Goal: Information Seeking & Learning: Check status

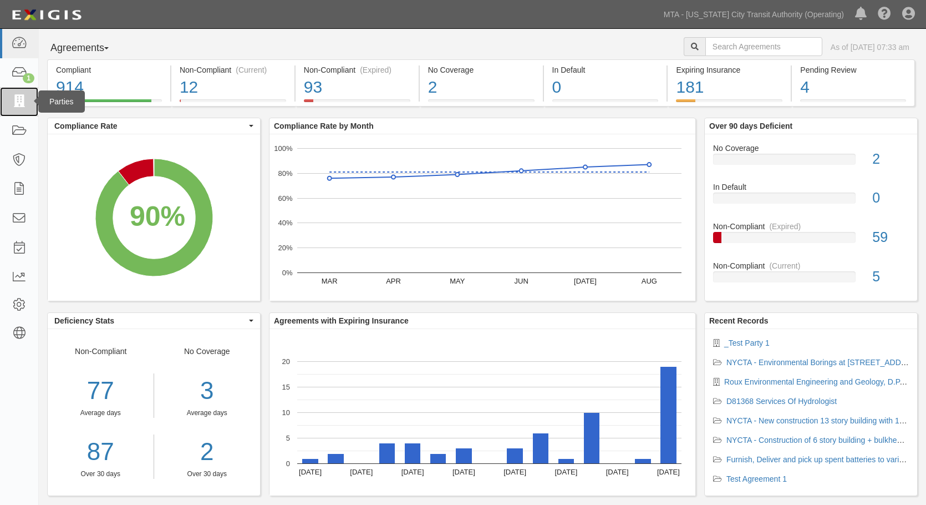
click at [14, 102] on icon at bounding box center [19, 101] width 16 height 13
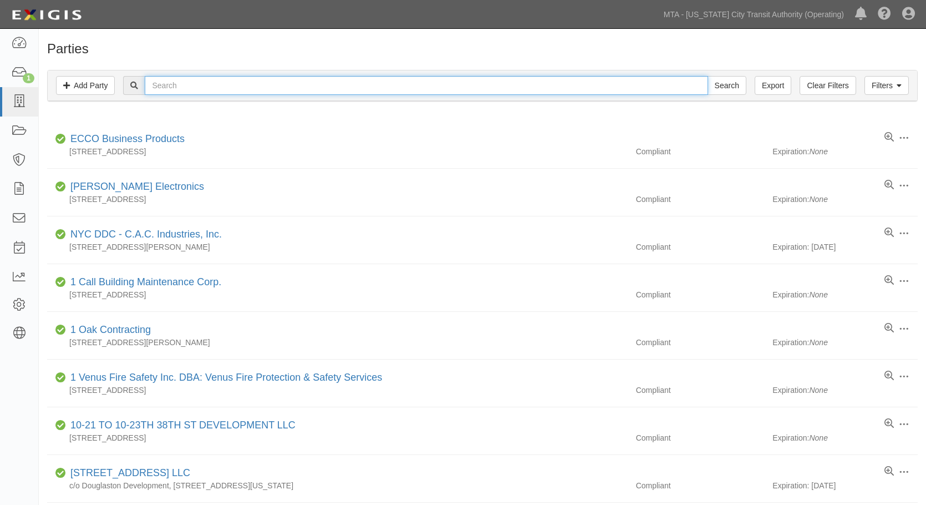
click at [213, 82] on input "text" at bounding box center [426, 85] width 563 height 19
type input "Hyun"
click at [707, 76] on input "Search" at bounding box center [726, 85] width 39 height 19
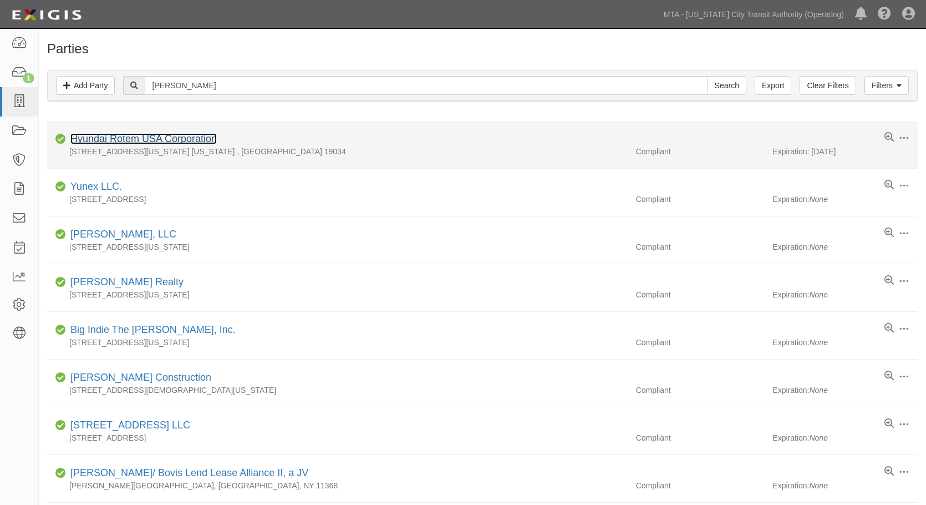
click at [124, 140] on link "Hyundai Rotem USA Corporation" at bounding box center [143, 138] width 146 height 11
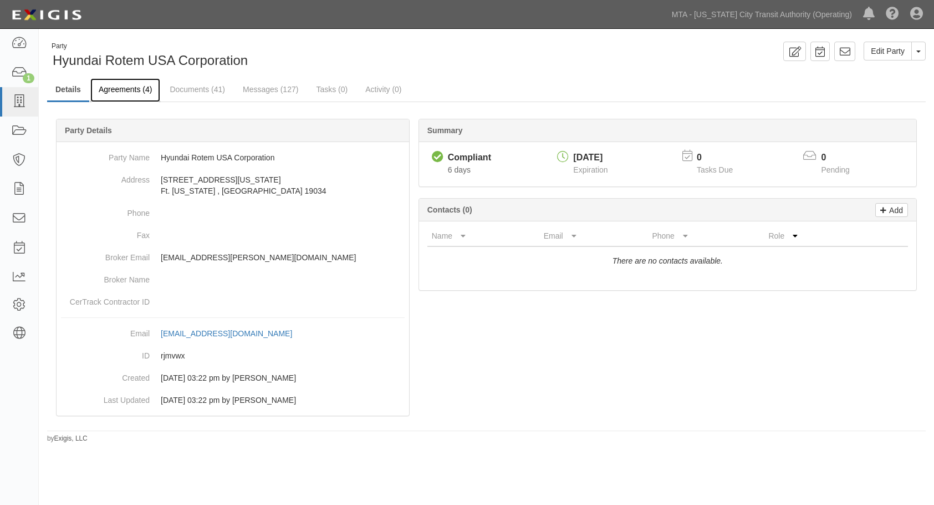
click at [120, 90] on link "Agreements (4)" at bounding box center [125, 90] width 70 height 24
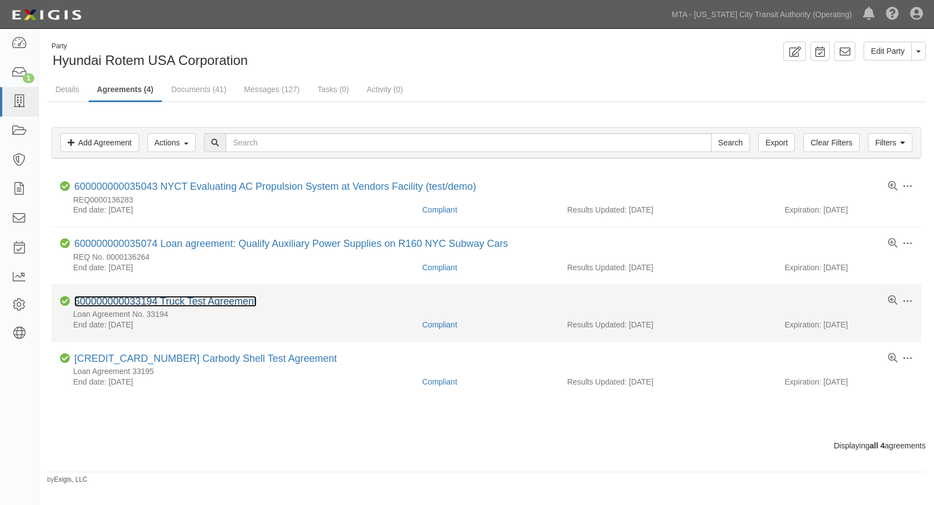
click at [135, 299] on link "600000000033194 Truck Test Agreement" at bounding box center [165, 300] width 182 height 11
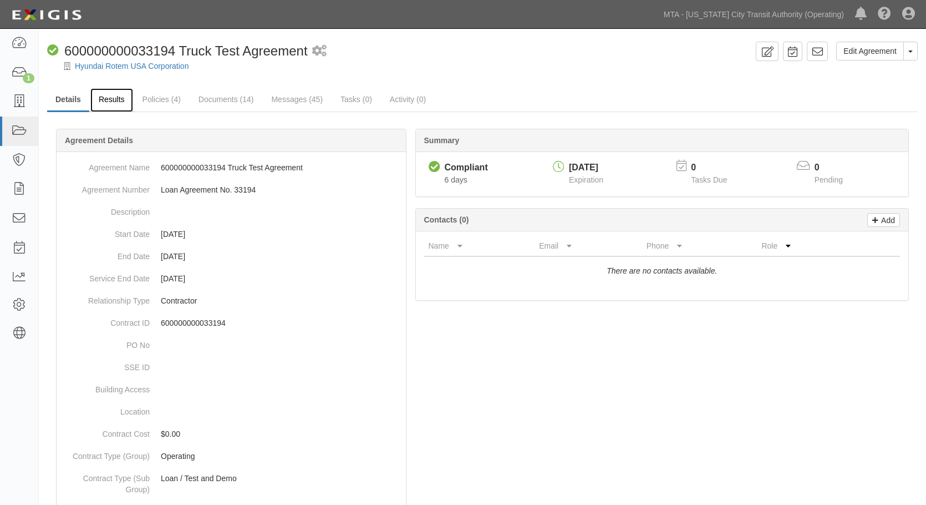
click at [109, 100] on link "Results" at bounding box center [111, 100] width 43 height 24
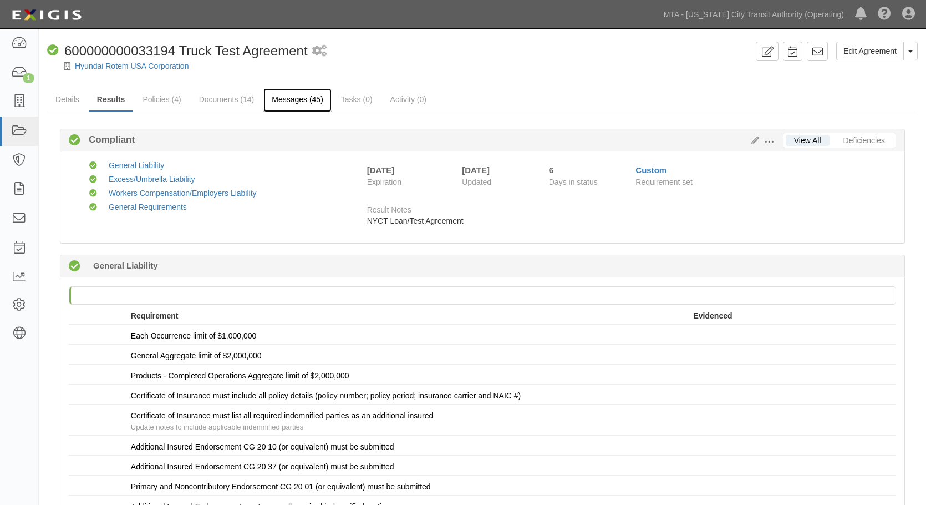
click at [291, 94] on link "Messages (45)" at bounding box center [297, 100] width 68 height 24
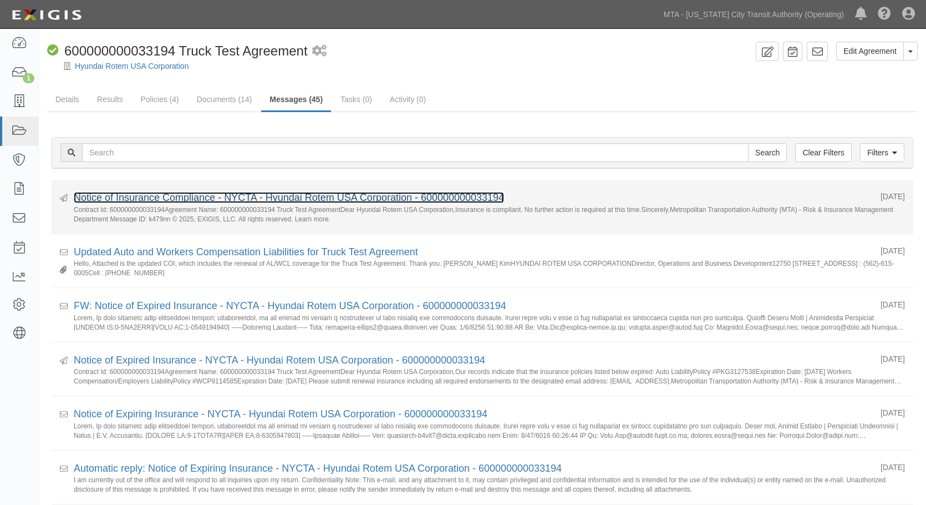
click at [229, 197] on link "Notice of Insurance Compliance - NYCTA - Hyundai Rotem USA Corporation - 600000…" at bounding box center [289, 197] width 430 height 11
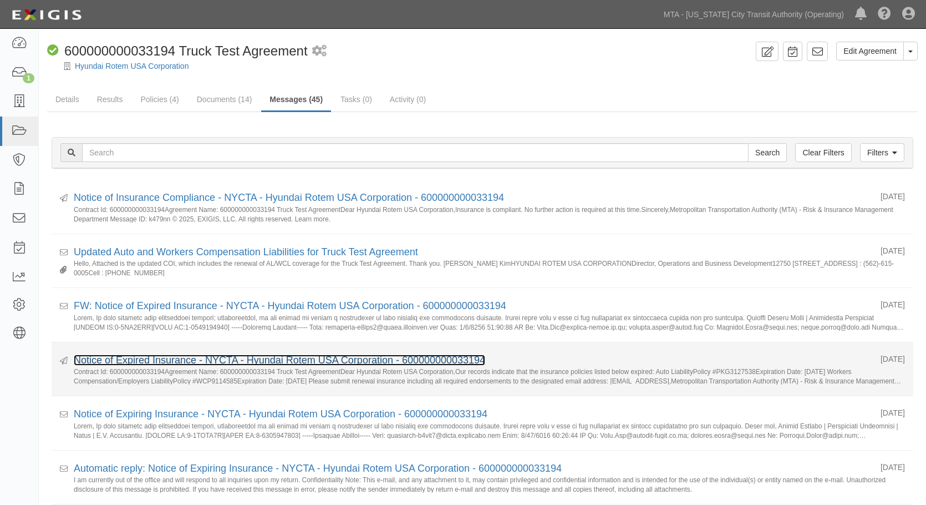
click at [216, 357] on link "Notice of Expired Insurance - NYCTA - Hyundai Rotem USA Corporation - 600000000…" at bounding box center [279, 359] width 411 height 11
